Goal: Find specific page/section: Find specific page/section

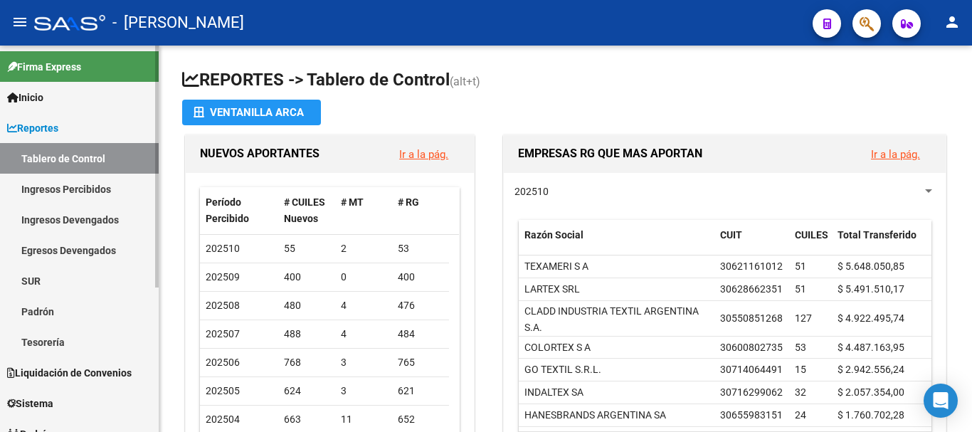
click at [66, 155] on link "Tablero de Control" at bounding box center [79, 158] width 159 height 31
click at [60, 188] on link "Ingresos Percibidos" at bounding box center [79, 189] width 159 height 31
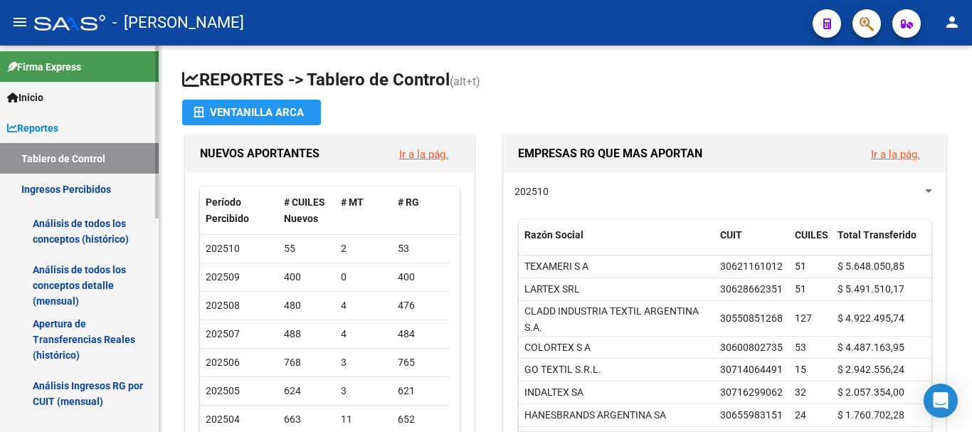
click at [57, 127] on span "Reportes" at bounding box center [32, 128] width 51 height 16
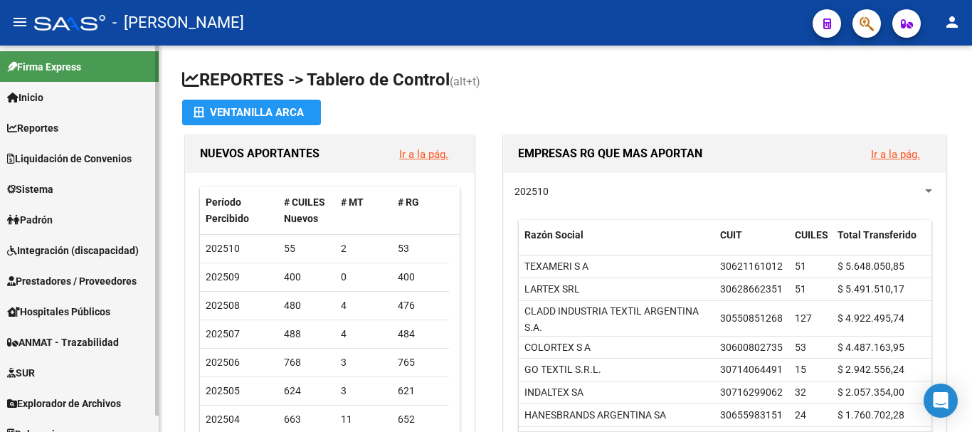
click at [59, 151] on span "Liquidación de Convenios" at bounding box center [69, 159] width 125 height 16
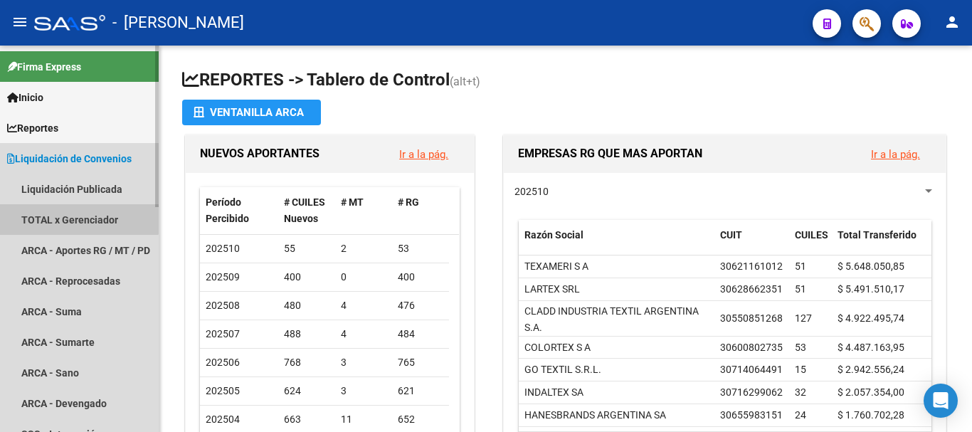
click at [64, 211] on link "TOTAL x Gerenciador" at bounding box center [79, 219] width 159 height 31
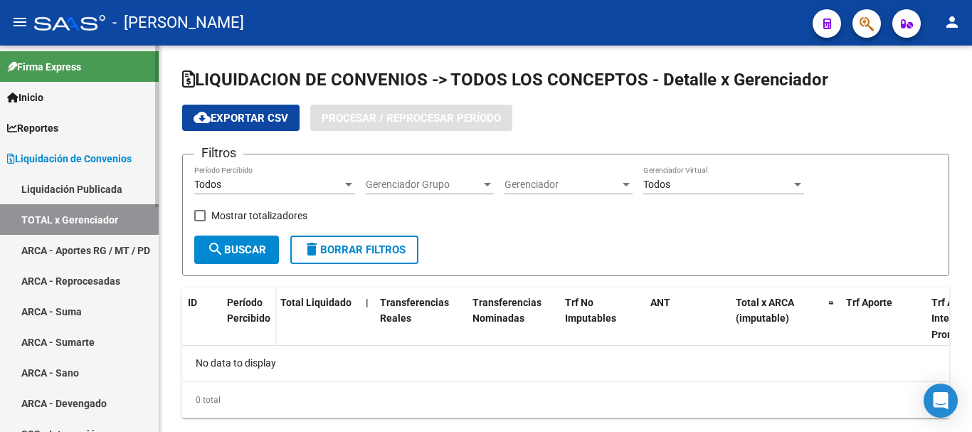
checkbox input "true"
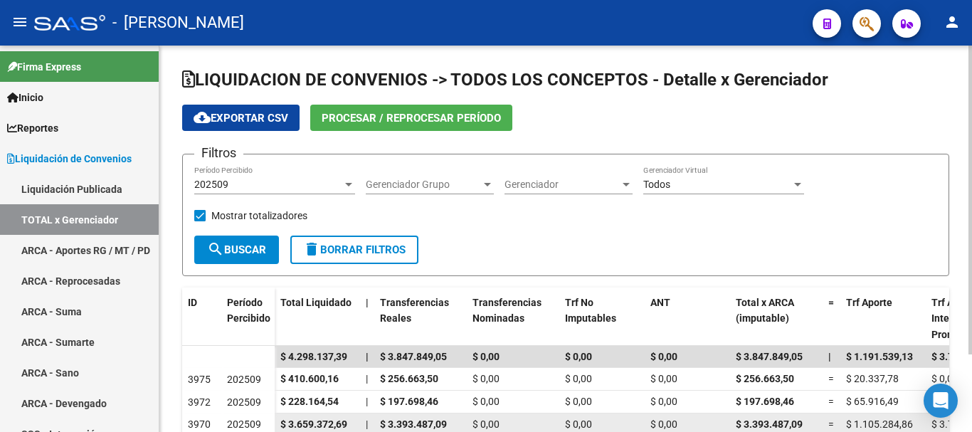
scroll to position [71, 0]
